Goal: Task Accomplishment & Management: Use online tool/utility

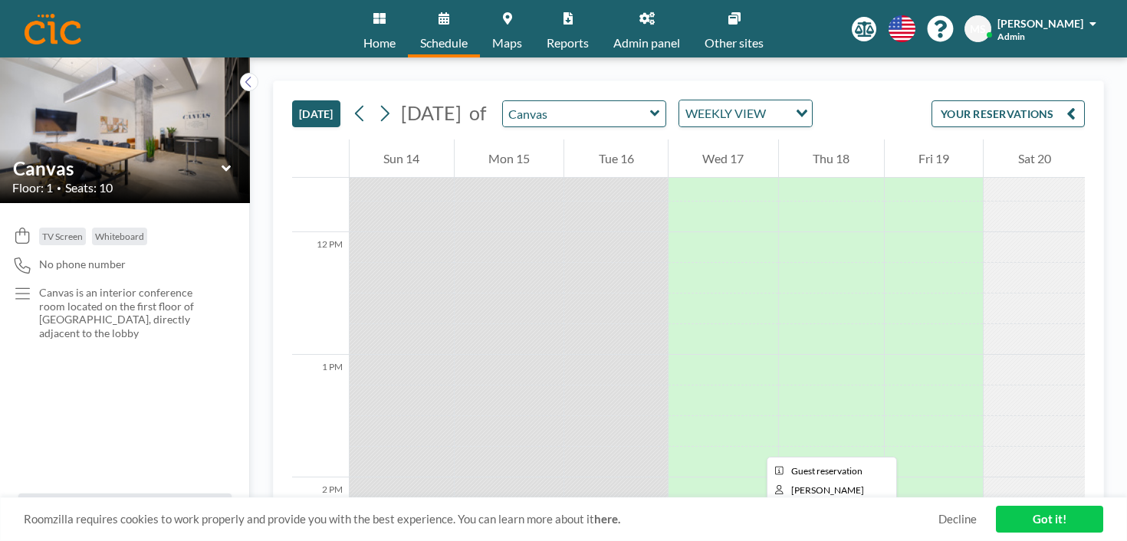
scroll to position [1445, 0]
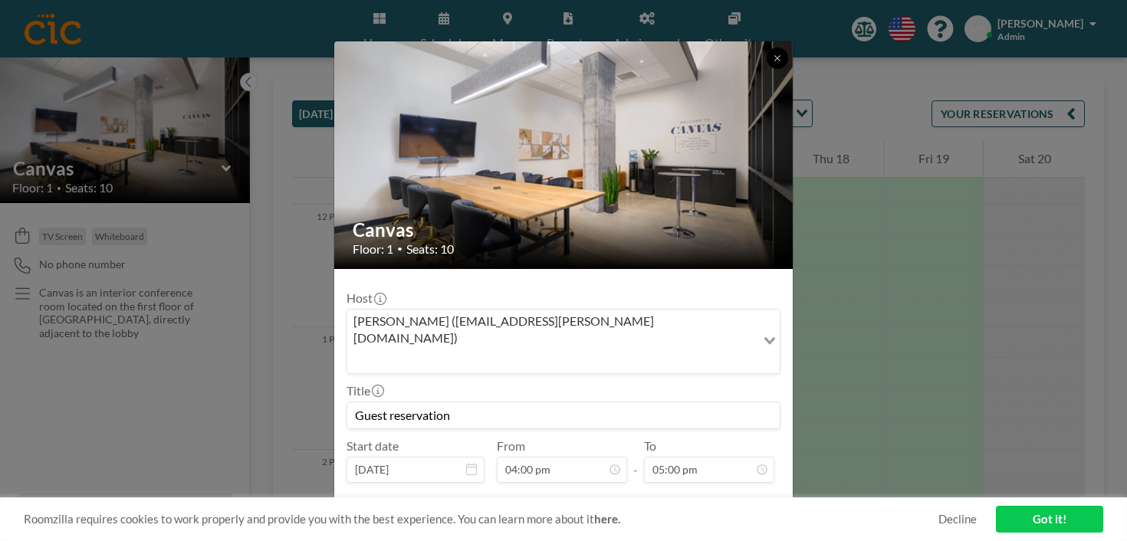
click at [773, 63] on icon at bounding box center [777, 58] width 9 height 9
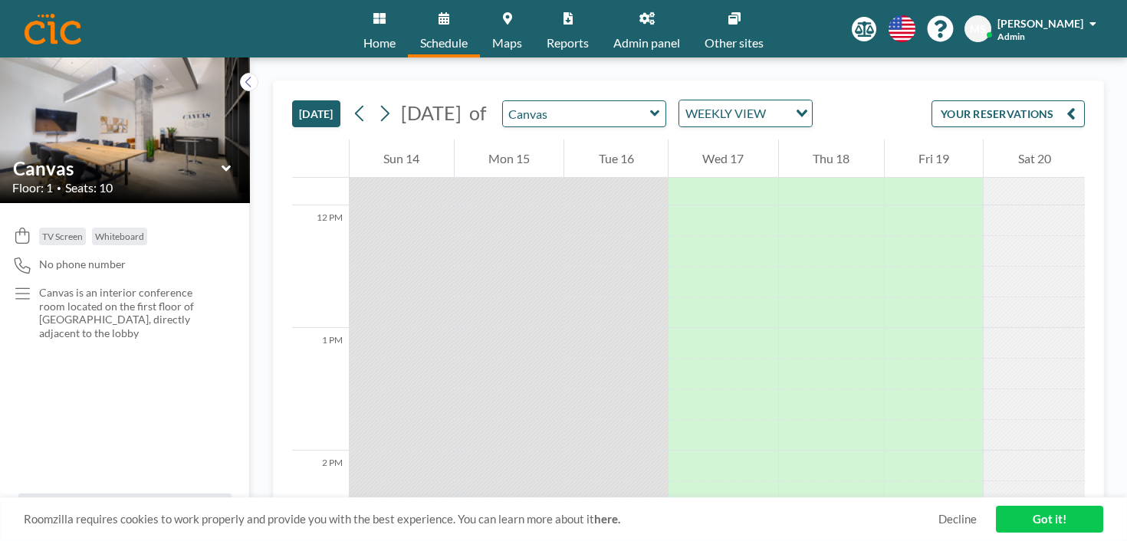
scroll to position [1445, 0]
